Goal: Task Accomplishment & Management: Manage account settings

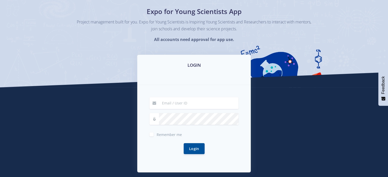
scroll to position [51, 0]
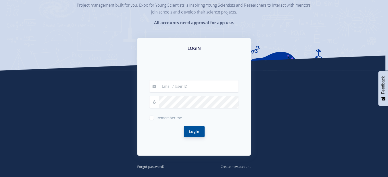
type input "[PERSON_NAME][EMAIL_ADDRESS][DOMAIN_NAME]"
click at [192, 132] on button "Login" at bounding box center [193, 131] width 21 height 11
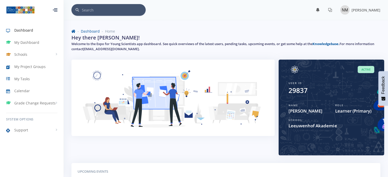
scroll to position [4, 4]
click at [37, 45] on span "My Dashboard" at bounding box center [26, 42] width 25 height 5
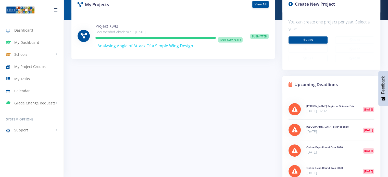
scroll to position [102, 0]
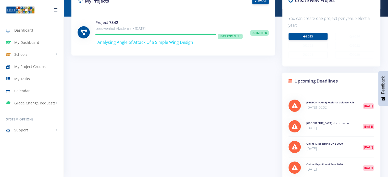
click at [139, 31] on div "Project 7342 Leeuwenhof Akademie • Jul 15, 2024 100% Complete" at bounding box center [168, 32] width 155 height 25
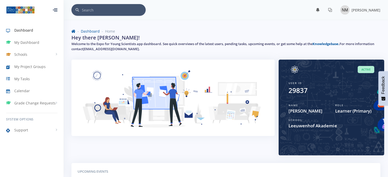
scroll to position [4, 4]
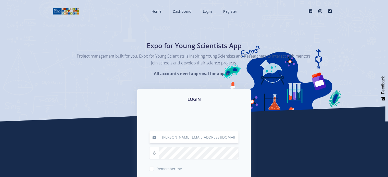
scroll to position [51, 0]
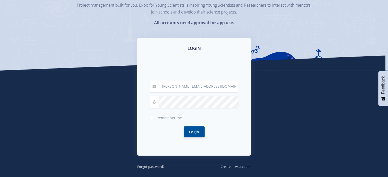
click at [156, 101] on span at bounding box center [154, 102] width 10 height 12
click at [154, 103] on icon at bounding box center [154, 102] width 4 height 4
click at [189, 133] on button "Login" at bounding box center [193, 131] width 21 height 11
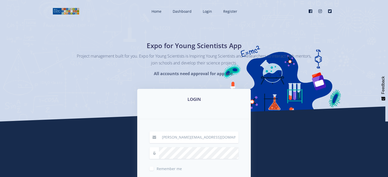
scroll to position [51, 0]
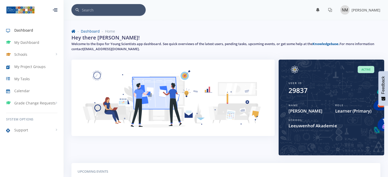
scroll to position [4, 4]
click at [26, 45] on span "My Dashboard" at bounding box center [26, 42] width 25 height 5
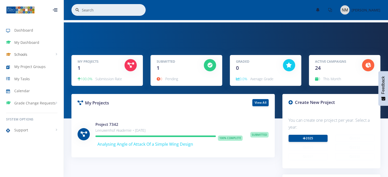
scroll to position [4, 4]
click at [255, 104] on link "View All" at bounding box center [260, 102] width 16 height 7
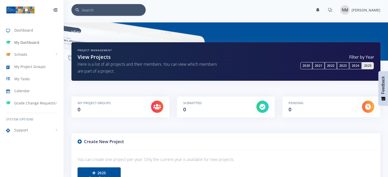
click at [20, 43] on span "My Dashboard" at bounding box center [26, 42] width 25 height 5
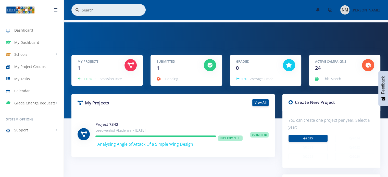
scroll to position [4, 4]
click at [93, 69] on div "My Projects 1" at bounding box center [97, 65] width 47 height 13
click at [131, 130] on p "Leeuwenhof Akademie • Jul 15, 2024" at bounding box center [168, 130] width 147 height 6
click at [154, 134] on div "Project 7342 Leeuwenhof Akademie • Jul 15, 2024 100% Complete" at bounding box center [168, 134] width 155 height 25
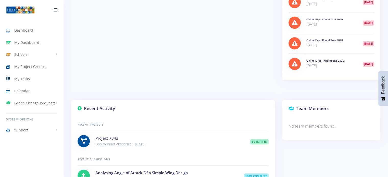
scroll to position [229, 0]
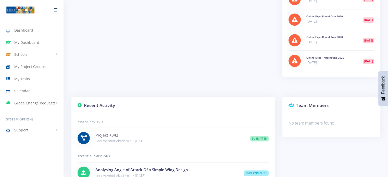
click at [245, 139] on div "Project 7342 Leeuwenhof Akademie • 1 year ago" at bounding box center [168, 138] width 155 height 12
drag, startPoint x: 140, startPoint y: 142, endPoint x: 119, endPoint y: 145, distance: 21.2
click at [139, 142] on p "Leeuwenhof Akademie • [DATE]" at bounding box center [168, 141] width 147 height 6
click at [102, 138] on link "Project 7342" at bounding box center [106, 134] width 23 height 5
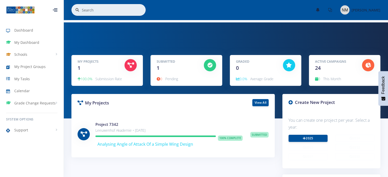
click at [327, 61] on h5 "Active Campaigns" at bounding box center [334, 61] width 39 height 5
click at [366, 65] on icon at bounding box center [367, 65] width 5 height 5
click at [333, 65] on div "Active Campaigns 24" at bounding box center [334, 65] width 47 height 13
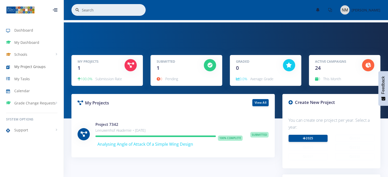
click at [30, 66] on span "My Project Groups" at bounding box center [29, 66] width 31 height 5
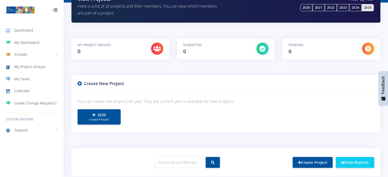
scroll to position [16, 0]
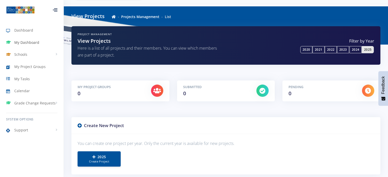
click at [20, 40] on span "My Dashboard" at bounding box center [26, 42] width 25 height 5
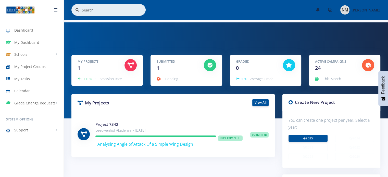
scroll to position [4, 4]
click at [57, 8] on icon at bounding box center [55, 8] width 3 height 1
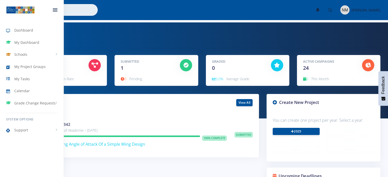
scroll to position [254690, 254678]
click at [57, 8] on icon at bounding box center [55, 8] width 5 height 1
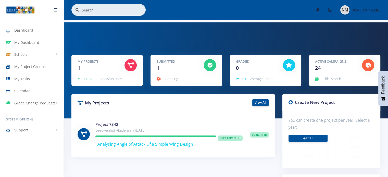
scroll to position [254690, 254694]
click at [110, 79] on span "Submission Rate" at bounding box center [108, 78] width 26 height 5
click at [56, 55] on link "Schools" at bounding box center [31, 55] width 63 height 12
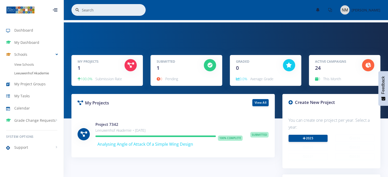
click at [45, 73] on link "Leeuwenhof Akademie" at bounding box center [31, 73] width 63 height 9
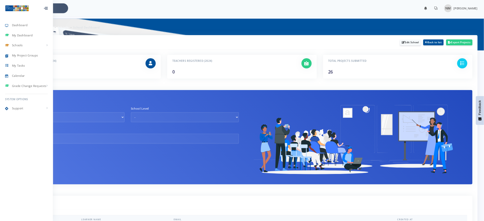
scroll to position [4, 4]
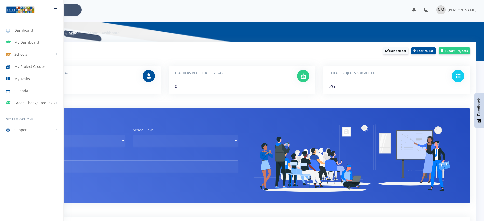
drag, startPoint x: 60, startPoint y: 10, endPoint x: 55, endPoint y: 9, distance: 4.6
click at [57, 10] on div at bounding box center [55, 9] width 5 height 3
click at [28, 32] on span "Dashboard" at bounding box center [23, 30] width 19 height 5
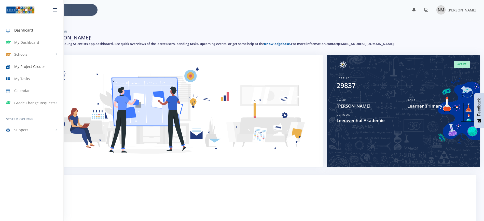
click at [27, 66] on span "My Project Groups" at bounding box center [29, 66] width 31 height 5
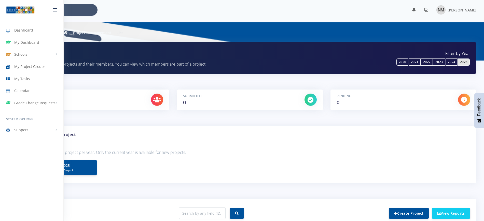
click at [48, 9] on div at bounding box center [55, 9] width 17 height 15
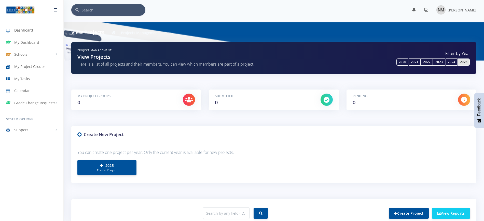
click at [21, 32] on span "Dashboard" at bounding box center [23, 30] width 19 height 5
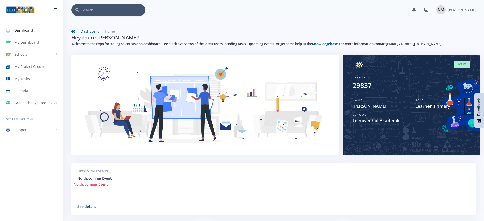
scroll to position [5, 5]
click at [88, 207] on link "See details" at bounding box center [86, 206] width 19 height 5
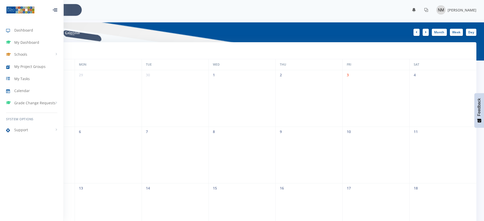
scroll to position [5, 5]
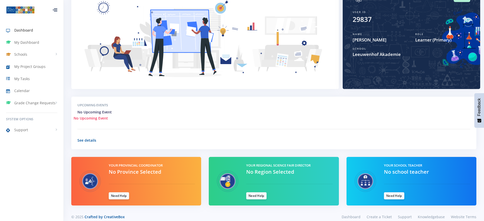
scroll to position [73, 0]
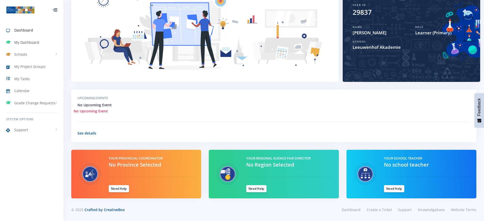
click at [38, 43] on span "My Dashboard" at bounding box center [26, 42] width 25 height 5
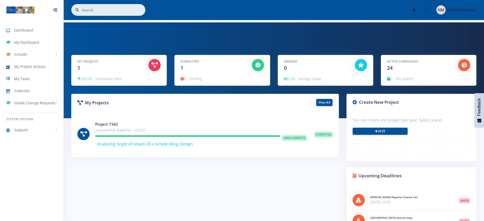
scroll to position [5, 5]
click at [376, 132] on icon at bounding box center [376, 131] width 3 height 3
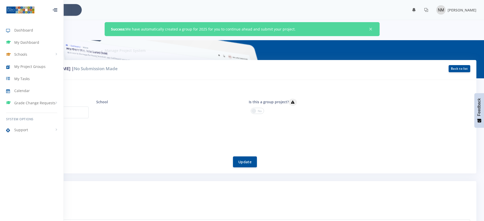
scroll to position [5, 5]
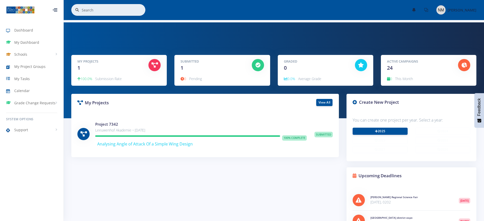
scroll to position [5, 5]
click at [437, 12] on img at bounding box center [441, 9] width 9 height 9
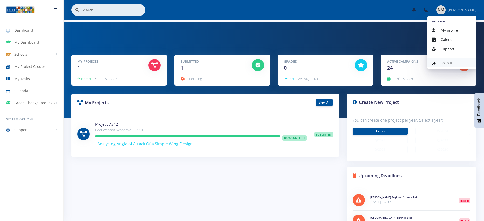
click at [441, 64] on link "Logout" at bounding box center [452, 62] width 49 height 9
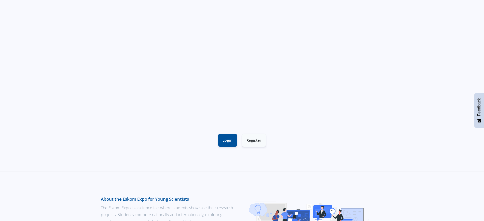
scroll to position [96, 0]
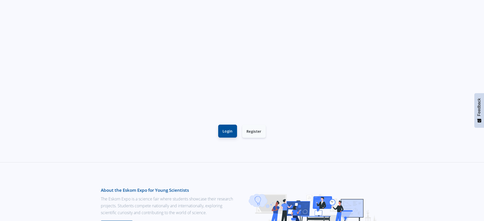
click at [228, 135] on link "Login" at bounding box center [227, 131] width 19 height 13
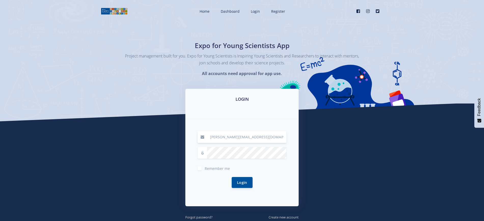
click at [261, 142] on input "[PERSON_NAME][EMAIL_ADDRESS][DOMAIN_NAME]" at bounding box center [246, 137] width 79 height 12
drag, startPoint x: 260, startPoint y: 137, endPoint x: 205, endPoint y: 140, distance: 54.8
click at [205, 140] on div "[PERSON_NAME][EMAIL_ADDRESS][DOMAIN_NAME]" at bounding box center [242, 137] width 89 height 12
type input "[EMAIL_ADDRESS][DOMAIN_NAME]"
click at [232, 177] on button "Login" at bounding box center [242, 182] width 21 height 11
